Goal: Task Accomplishment & Management: Use online tool/utility

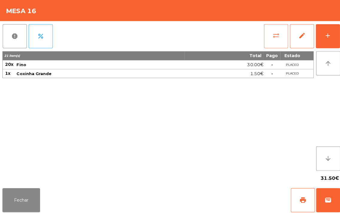
click at [272, 34] on span "sync_alt" at bounding box center [274, 35] width 7 height 7
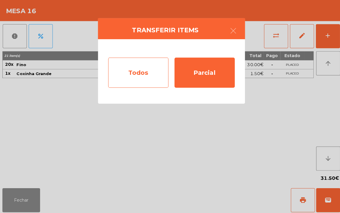
click at [135, 72] on div "Todos" at bounding box center [137, 72] width 60 height 30
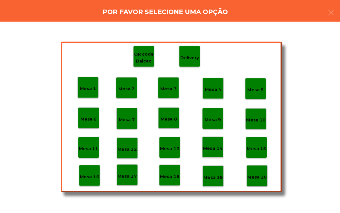
click at [213, 174] on p "Mesa 19" at bounding box center [211, 176] width 19 height 7
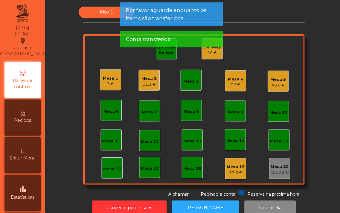
click at [104, 160] on div "Mesa 16" at bounding box center [111, 166] width 21 height 21
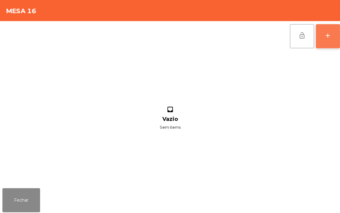
click at [326, 32] on div "add" at bounding box center [325, 35] width 7 height 7
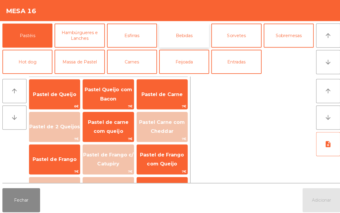
click at [187, 33] on button "Bebidas" at bounding box center [183, 35] width 50 height 24
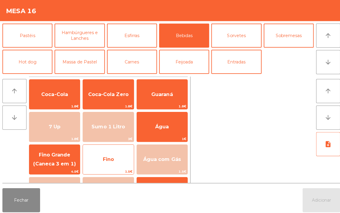
click at [106, 159] on span "Fino" at bounding box center [107, 158] width 11 height 6
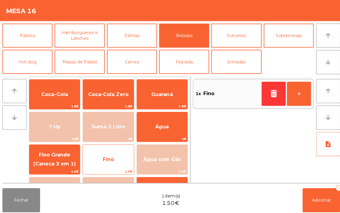
click at [106, 154] on span "Fino" at bounding box center [107, 158] width 50 height 16
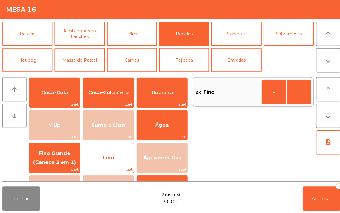
click at [109, 153] on span "Fino" at bounding box center [107, 158] width 50 height 16
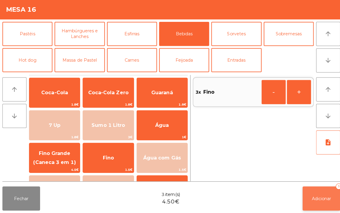
click at [323, 207] on button "Adicionar 3" at bounding box center [318, 199] width 37 height 24
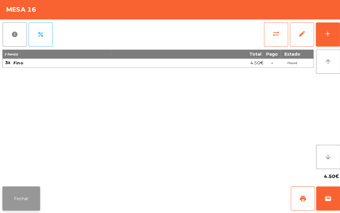
click at [11, 199] on button "Fechar" at bounding box center [20, 199] width 37 height 24
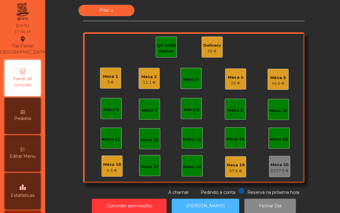
click at [198, 201] on button "[PERSON_NAME]" at bounding box center [204, 206] width 67 height 15
